Goal: Transaction & Acquisition: Purchase product/service

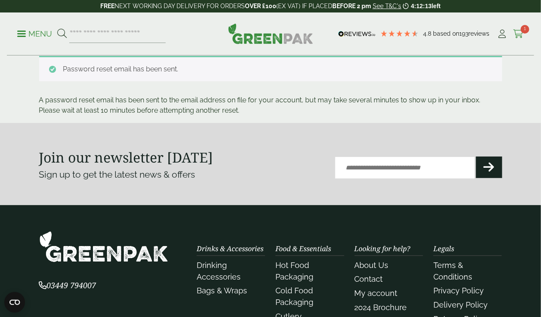
click at [517, 36] on icon at bounding box center [518, 34] width 11 height 9
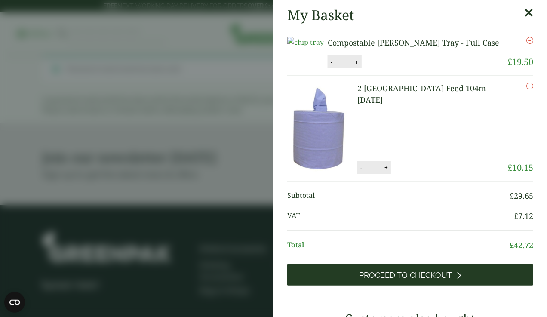
click at [399, 280] on span "Proceed to Checkout" at bounding box center [406, 274] width 93 height 9
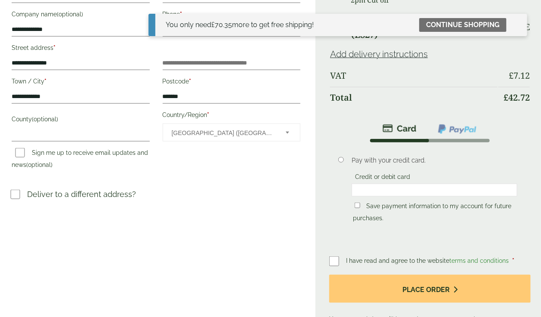
scroll to position [187, 0]
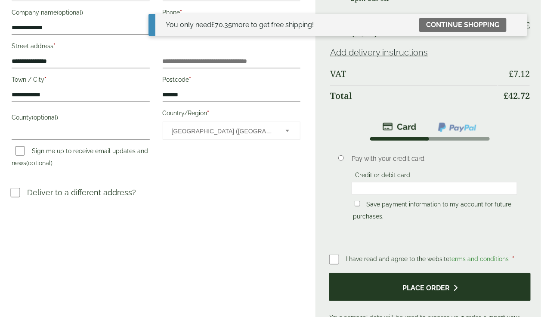
click at [411, 284] on button "Place order" at bounding box center [429, 287] width 201 height 28
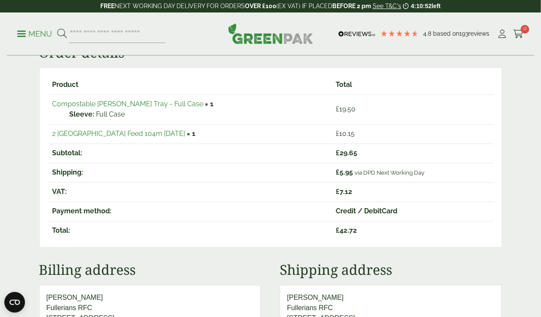
scroll to position [140, 0]
